Goal: Find specific page/section: Find specific page/section

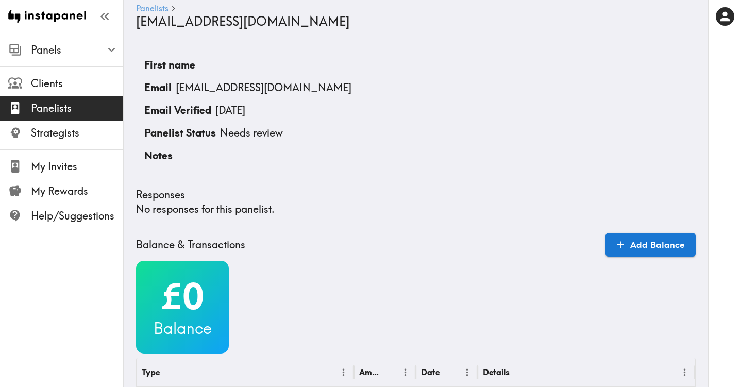
click at [154, 8] on link "Panelists" at bounding box center [152, 9] width 32 height 10
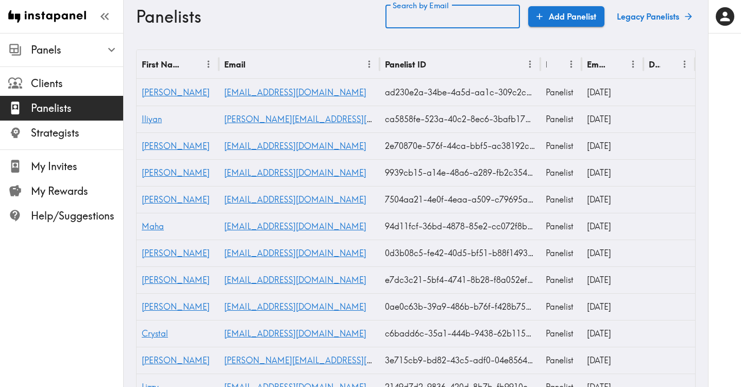
click at [443, 18] on input "Search by Email" at bounding box center [453, 17] width 135 height 24
paste input "text"
type input "[PERSON_NAME][EMAIL_ADDRESS][DOMAIN_NAME]"
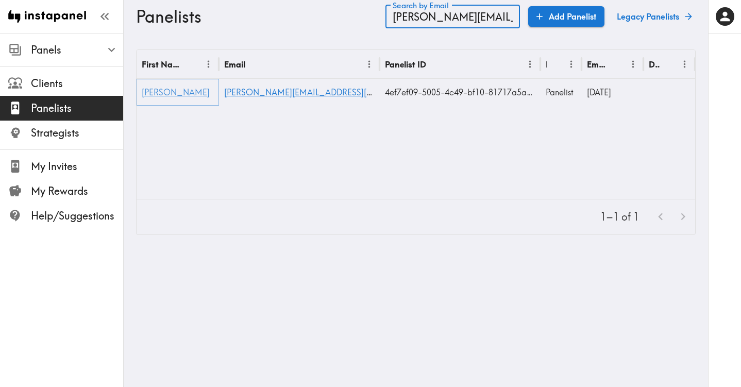
click at [145, 94] on span "[PERSON_NAME]" at bounding box center [176, 92] width 68 height 10
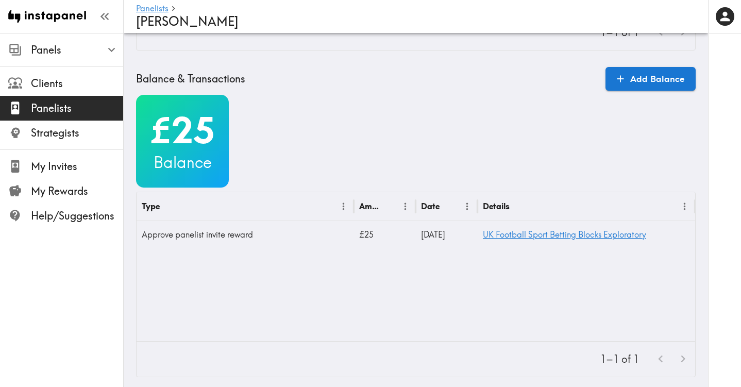
scroll to position [360, 0]
